Goal: Information Seeking & Learning: Learn about a topic

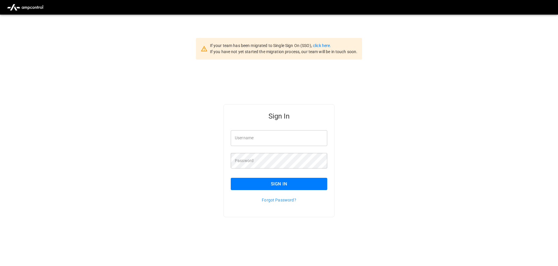
type input "**********"
click at [257, 186] on button "Sign In" at bounding box center [279, 184] width 96 height 12
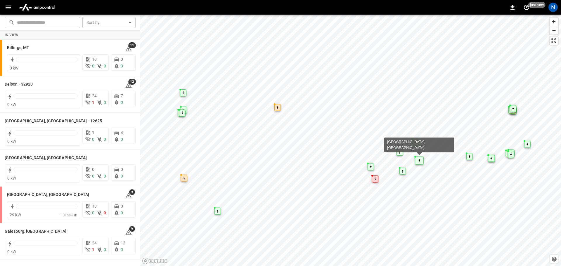
click at [418, 160] on div "Map marker" at bounding box center [419, 161] width 9 height 8
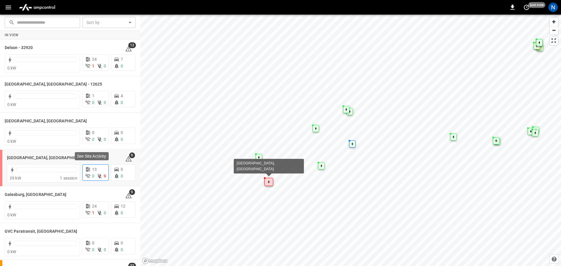
click at [92, 172] on span "13" at bounding box center [94, 169] width 5 height 5
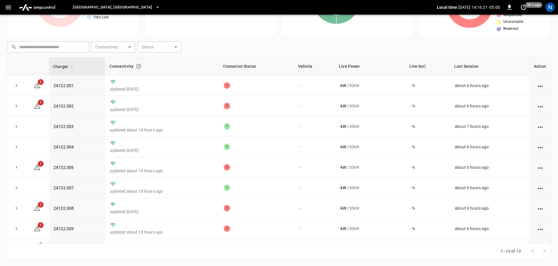
click at [155, 7] on icon "button" at bounding box center [158, 7] width 6 height 6
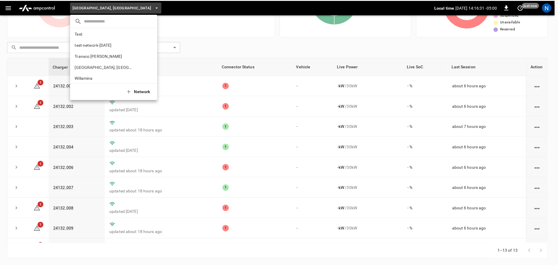
scroll to position [282, 0]
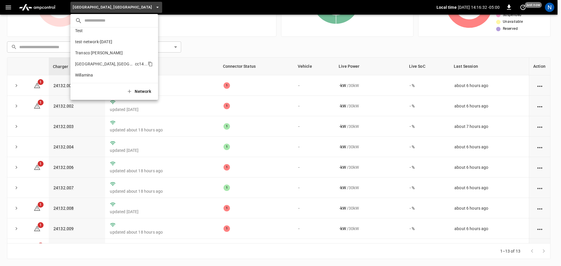
click at [114, 62] on p "[GEOGRAPHIC_DATA], [GEOGRAPHIC_DATA]" at bounding box center [104, 64] width 58 height 6
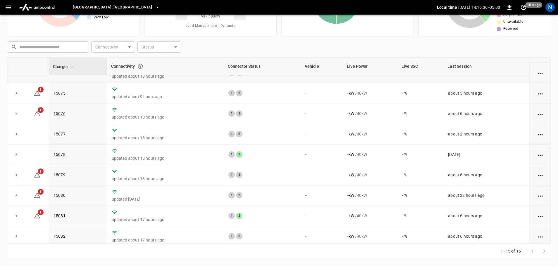
scroll to position [143, 0]
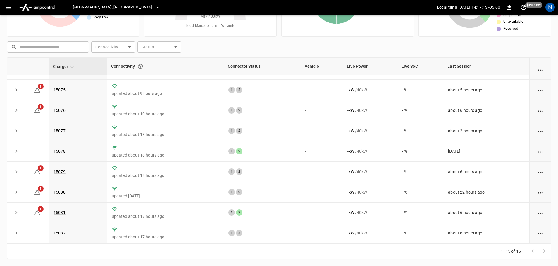
click at [190, 49] on icon at bounding box center [210, 19] width 73 height 73
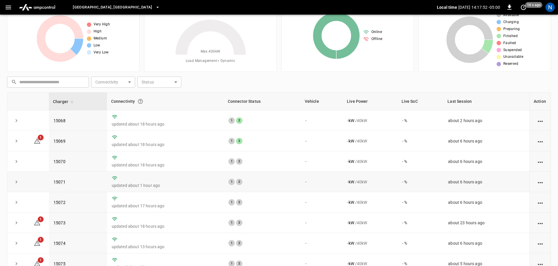
scroll to position [0, 0]
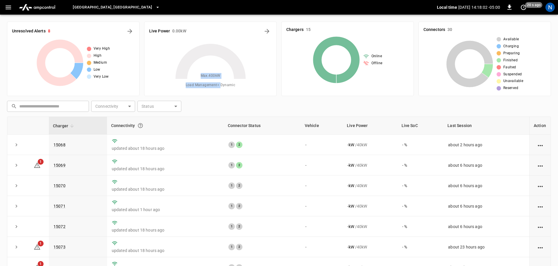
drag, startPoint x: 236, startPoint y: 84, endPoint x: 238, endPoint y: 89, distance: 5.0
click at [222, 88] on div "Max. 400 kW Load Management = Dynamic" at bounding box center [210, 65] width 122 height 52
click at [243, 88] on icon at bounding box center [210, 78] width 73 height 73
drag, startPoint x: 236, startPoint y: 86, endPoint x: 201, endPoint y: 88, distance: 34.8
click at [201, 88] on div "Max. 400 kW Load Management = Dynamic" at bounding box center [210, 65] width 122 height 52
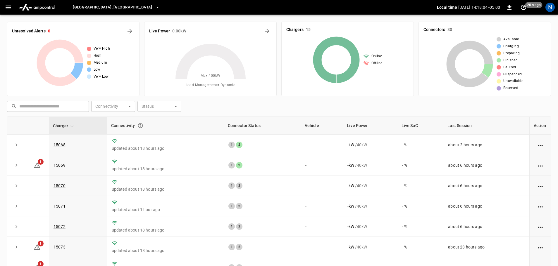
drag, startPoint x: 235, startPoint y: 88, endPoint x: 237, endPoint y: 91, distance: 3.3
click at [236, 89] on icon at bounding box center [210, 78] width 73 height 73
drag, startPoint x: 221, startPoint y: 75, endPoint x: 228, endPoint y: 75, distance: 6.7
click at [228, 75] on icon at bounding box center [210, 78] width 73 height 73
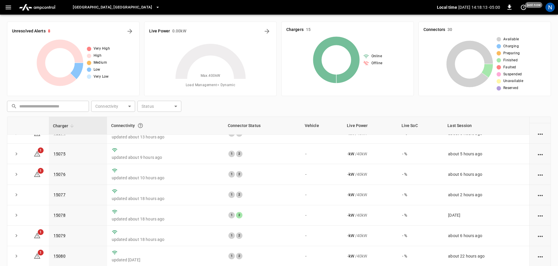
scroll to position [143, 0]
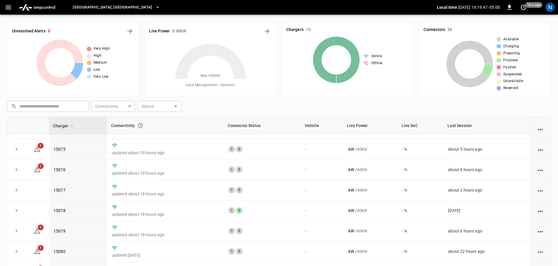
click at [5, 116] on div "Unresolved Alerts 8 Very High High Medium Low Very Low Live Power 0.00 kW Max. …" at bounding box center [279, 170] width 558 height 311
